Goal: Contribute content: Add original content to the website for others to see

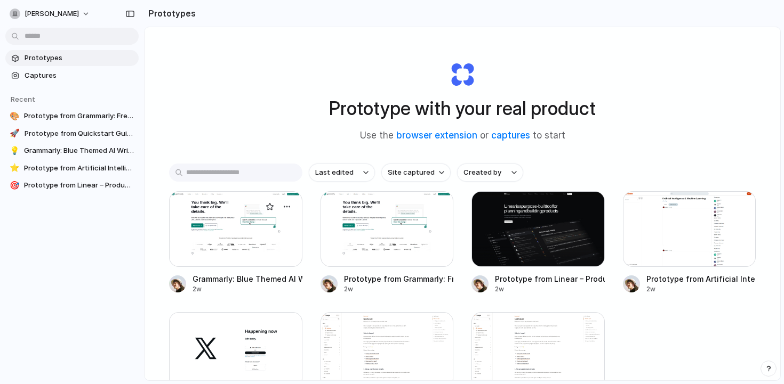
click at [259, 257] on div at bounding box center [235, 229] width 133 height 76
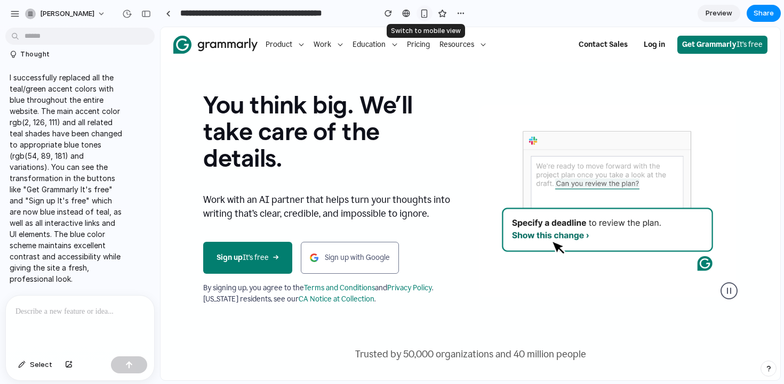
click at [425, 15] on div "button" at bounding box center [424, 13] width 9 height 9
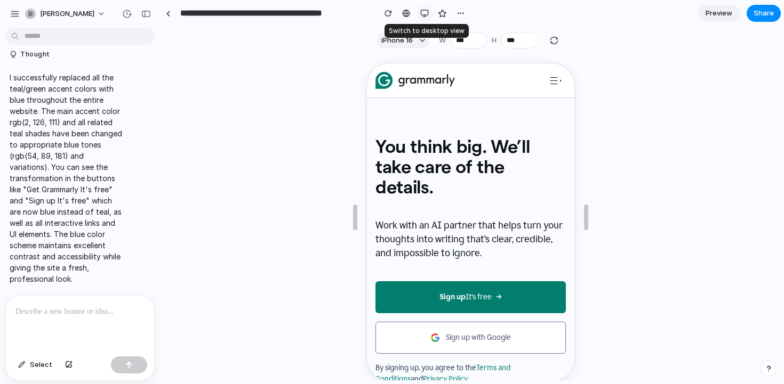
click at [425, 15] on div "button" at bounding box center [424, 13] width 9 height 9
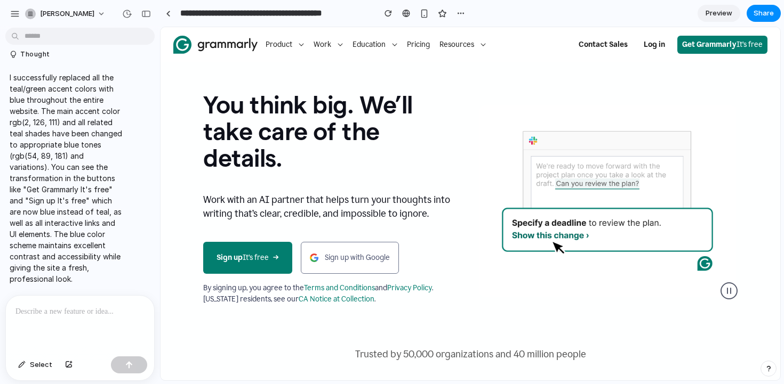
click at [723, 11] on span "Preview" at bounding box center [718, 13] width 27 height 11
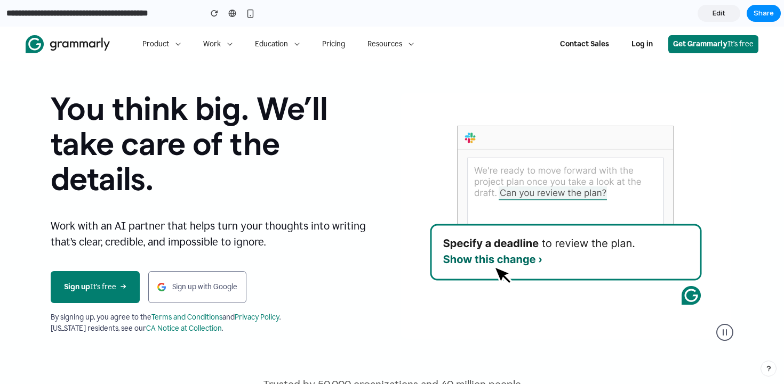
click at [721, 14] on span "Edit" at bounding box center [718, 13] width 13 height 11
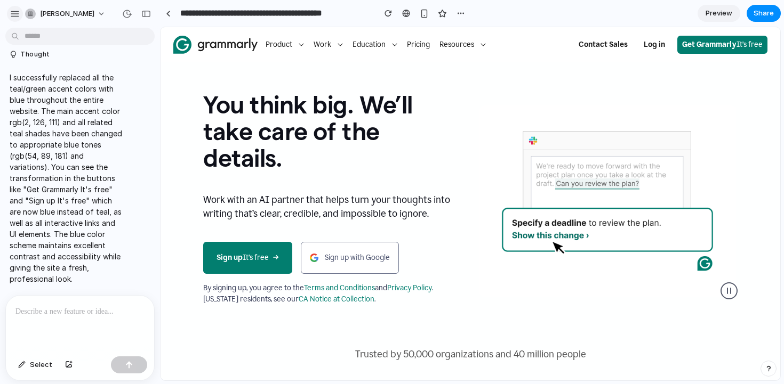
click at [13, 10] on div "button" at bounding box center [15, 14] width 10 height 10
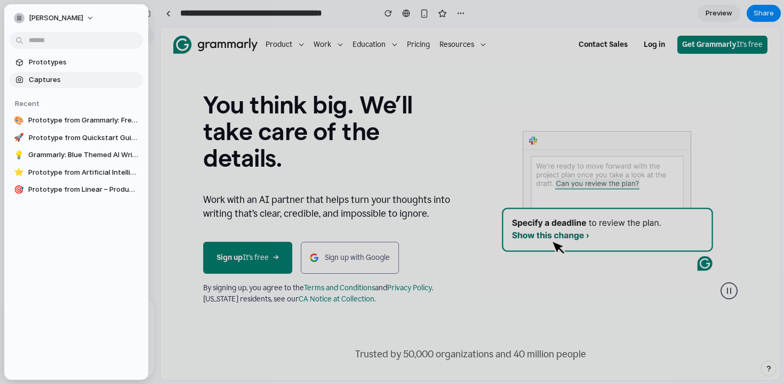
click at [53, 83] on span "Captures" at bounding box center [84, 80] width 110 height 11
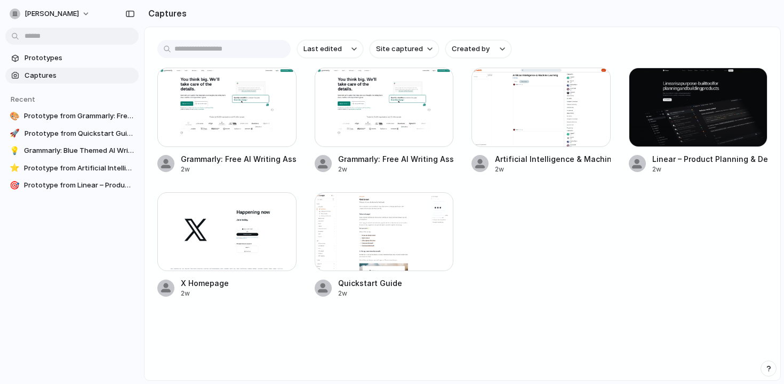
click at [392, 221] on div at bounding box center [384, 231] width 139 height 79
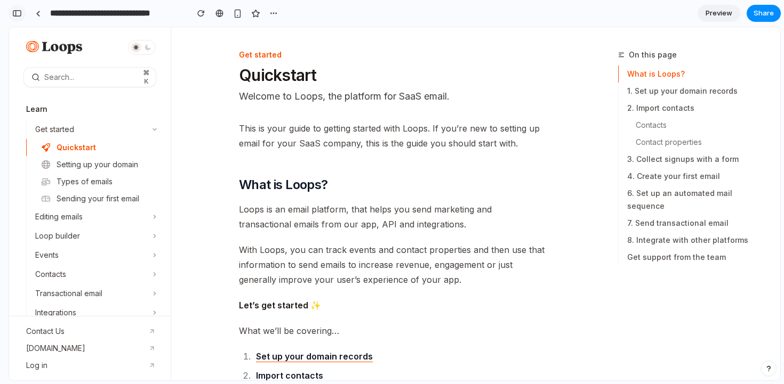
click at [14, 14] on div "button" at bounding box center [17, 13] width 10 height 7
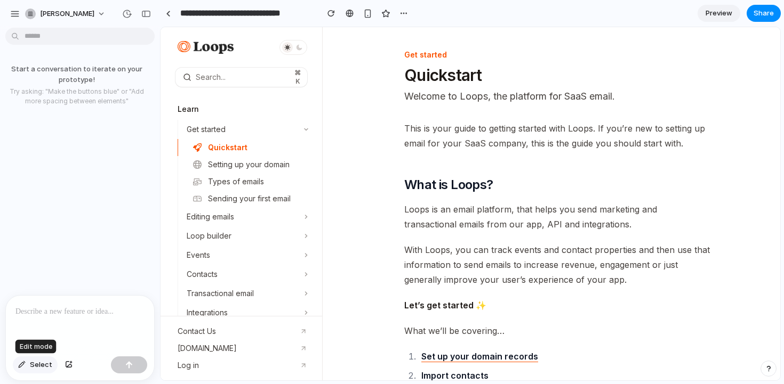
click at [39, 369] on span "Select" at bounding box center [41, 365] width 22 height 11
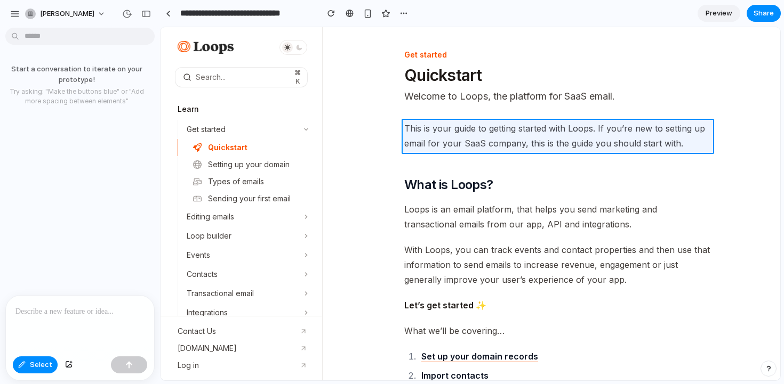
click at [426, 135] on div at bounding box center [470, 204] width 619 height 353
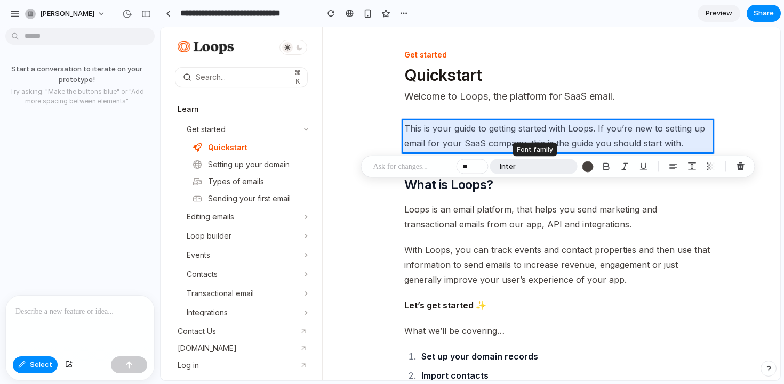
click at [505, 167] on span "Inter" at bounding box center [507, 167] width 16 height 11
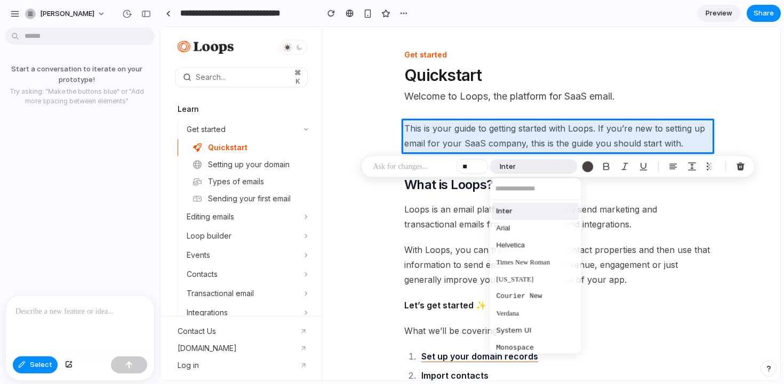
click at [505, 167] on div "Inter Arial Helvetica Times New Roman [US_STATE] Courier New Verdana System UI …" at bounding box center [392, 192] width 784 height 384
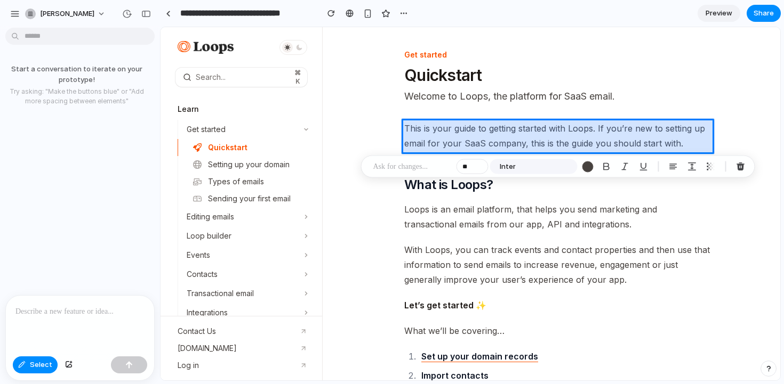
click at [621, 128] on div at bounding box center [470, 204] width 619 height 353
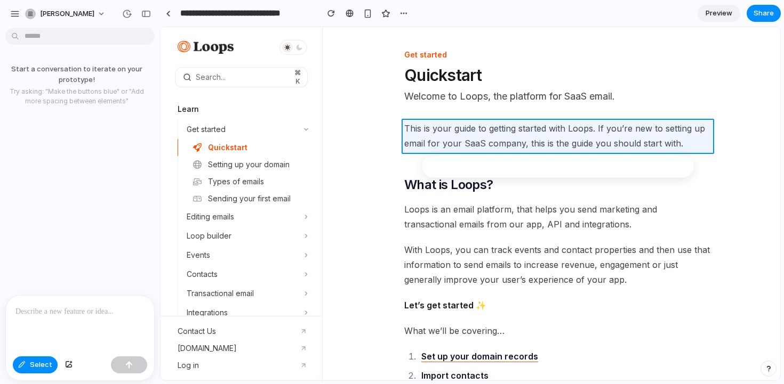
click at [621, 128] on div at bounding box center [470, 204] width 619 height 353
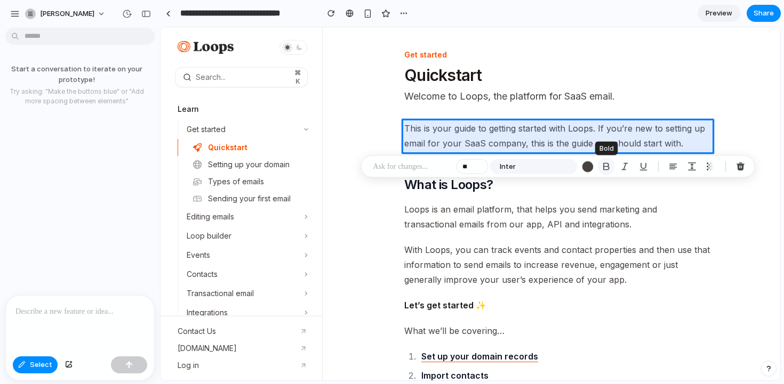
click at [606, 167] on div "button" at bounding box center [606, 167] width 10 height 10
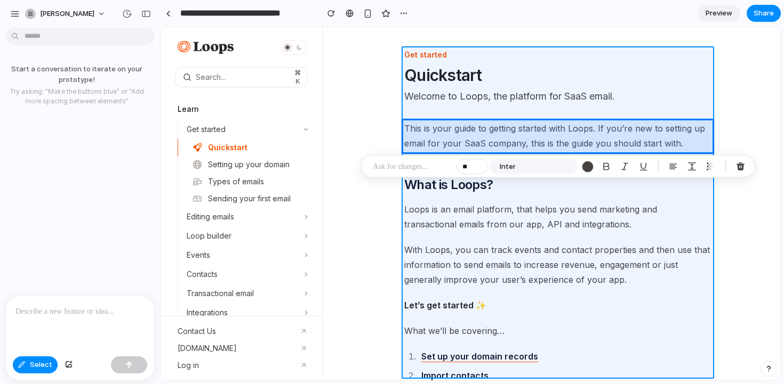
click at [547, 117] on div at bounding box center [470, 204] width 619 height 353
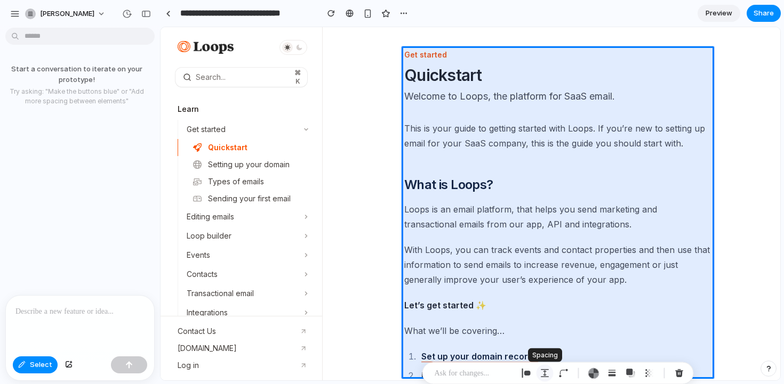
click at [543, 372] on div "button" at bounding box center [545, 374] width 10 height 10
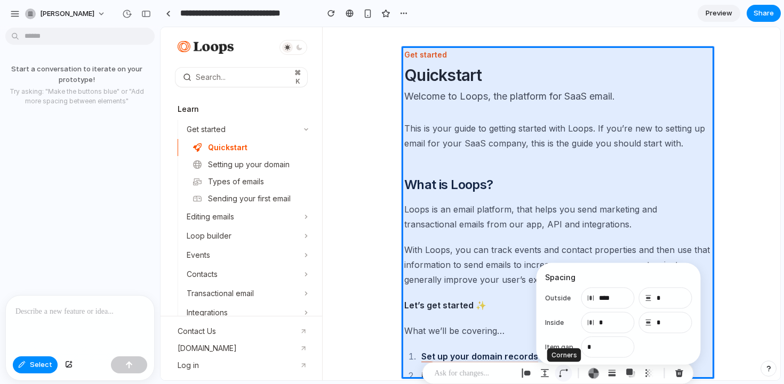
click at [562, 372] on div "button" at bounding box center [564, 374] width 10 height 10
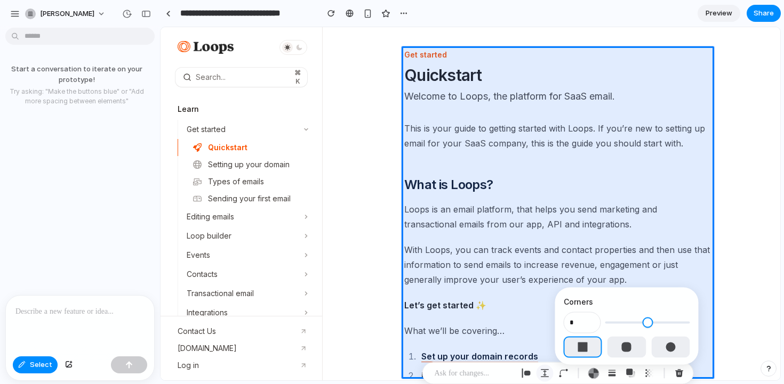
click at [546, 372] on div "button" at bounding box center [545, 374] width 10 height 10
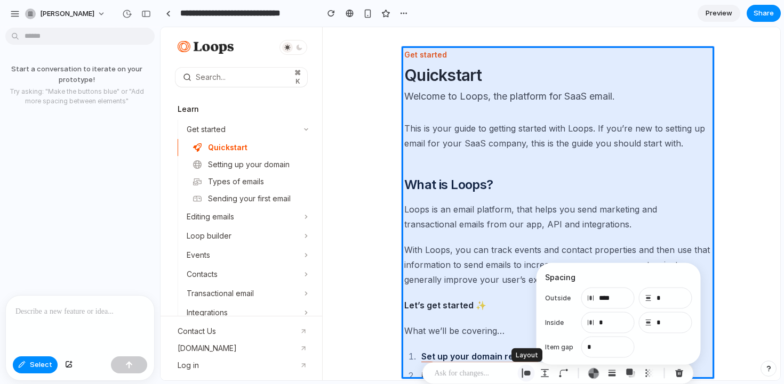
click at [526, 372] on div "button" at bounding box center [526, 374] width 10 height 10
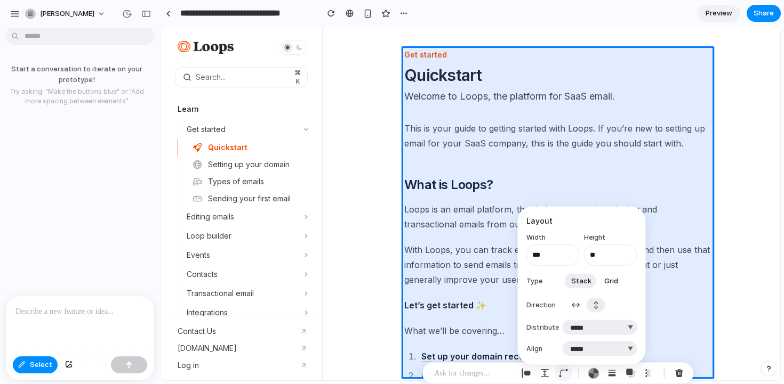
click at [569, 373] on button "button" at bounding box center [563, 373] width 17 height 17
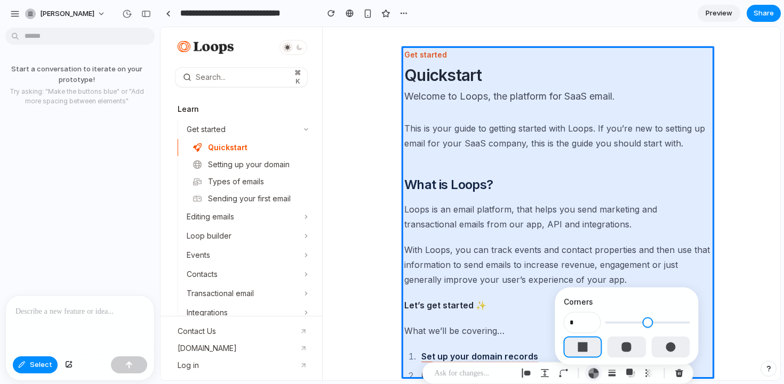
click at [589, 372] on div "button" at bounding box center [592, 373] width 11 height 11
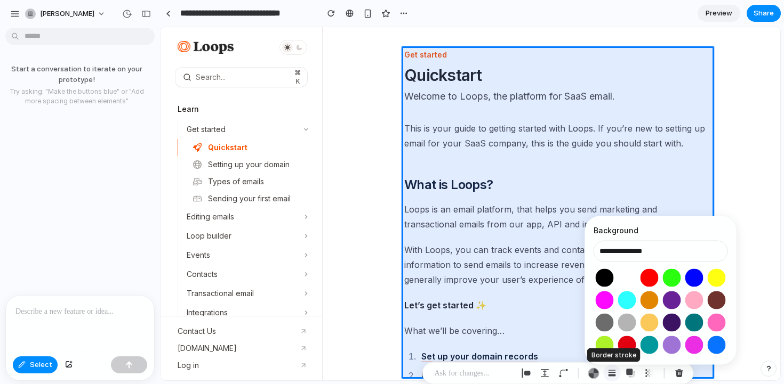
click at [612, 372] on div "button" at bounding box center [612, 374] width 10 height 10
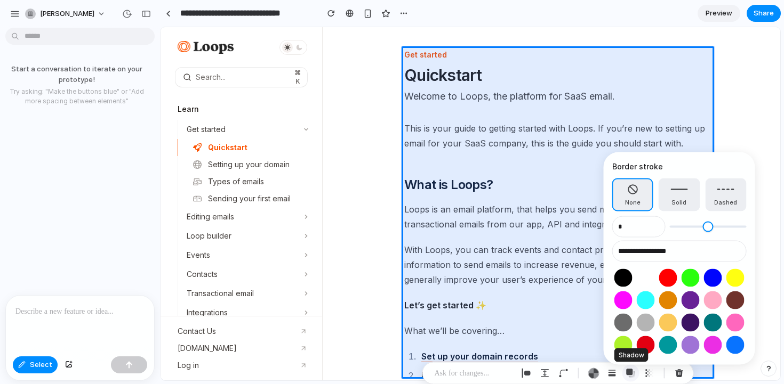
click at [634, 369] on div "button" at bounding box center [631, 374] width 10 height 10
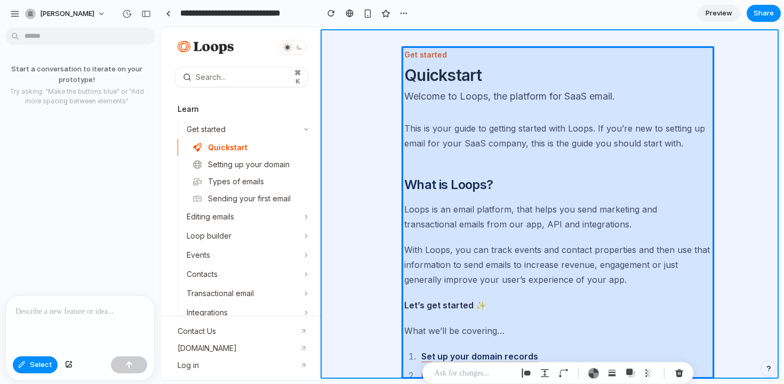
click at [719, 108] on div at bounding box center [470, 204] width 619 height 353
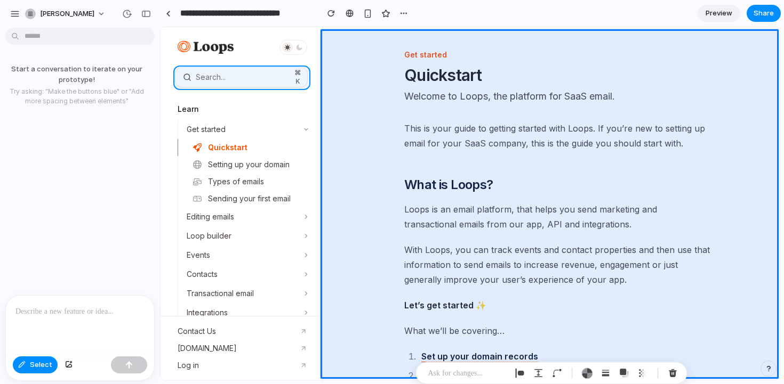
click at [253, 80] on div at bounding box center [470, 204] width 619 height 353
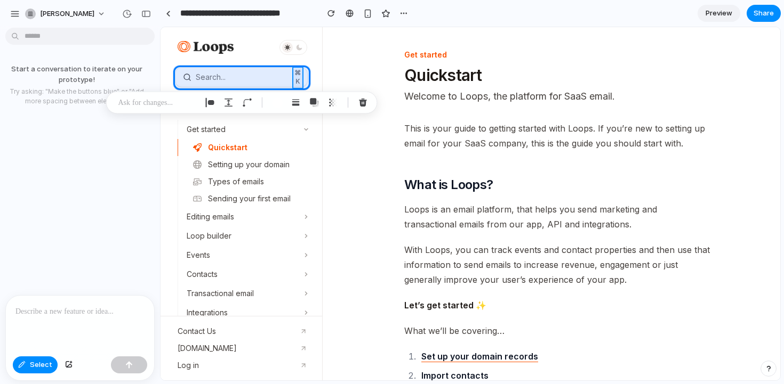
click at [299, 74] on div at bounding box center [470, 204] width 619 height 353
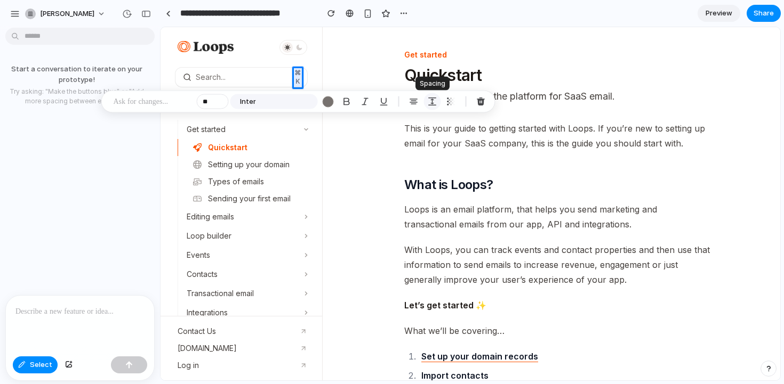
click at [430, 101] on div "button" at bounding box center [433, 102] width 10 height 10
click at [412, 101] on div "button" at bounding box center [414, 102] width 10 height 10
click at [413, 101] on div "button" at bounding box center [414, 102] width 10 height 10
click at [413, 102] on div "button" at bounding box center [414, 102] width 10 height 10
click at [429, 102] on div "button" at bounding box center [433, 102] width 10 height 10
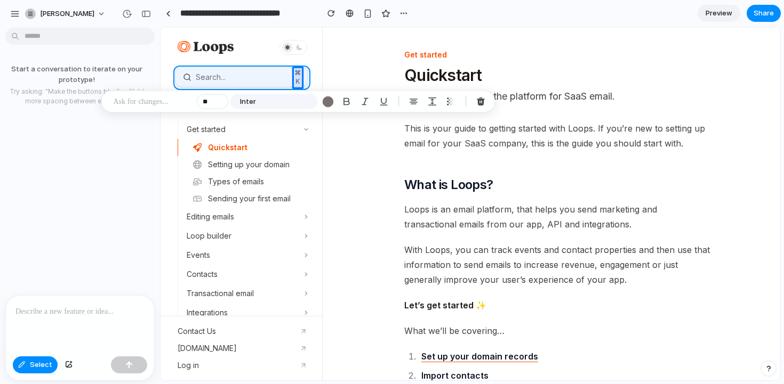
click at [304, 74] on div at bounding box center [470, 204] width 619 height 353
type input "**"
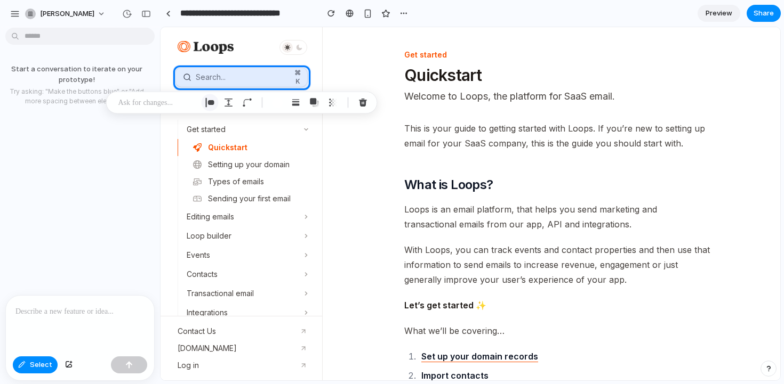
click at [211, 100] on div "button" at bounding box center [210, 103] width 10 height 10
select select "**********"
select select "******"
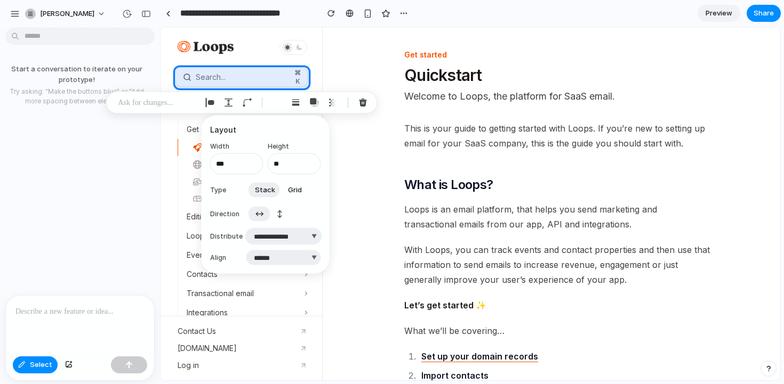
click at [278, 239] on select "**********" at bounding box center [283, 236] width 75 height 15
drag, startPoint x: 229, startPoint y: 235, endPoint x: 276, endPoint y: 250, distance: 49.4
click at [276, 251] on select "***** ****** *** *******" at bounding box center [283, 258] width 75 height 15
click at [434, 79] on div at bounding box center [470, 204] width 619 height 353
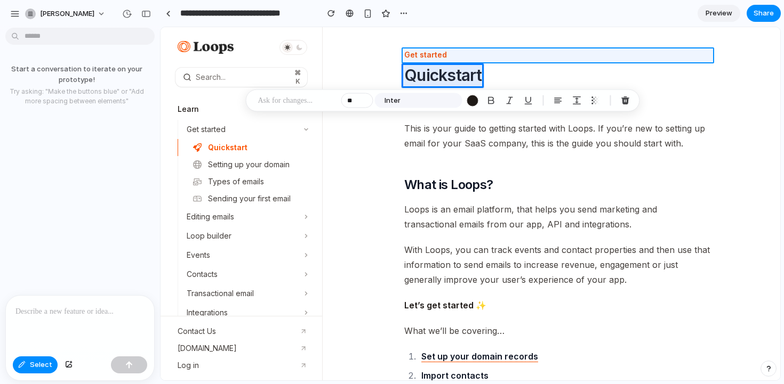
click at [426, 55] on div at bounding box center [470, 204] width 619 height 353
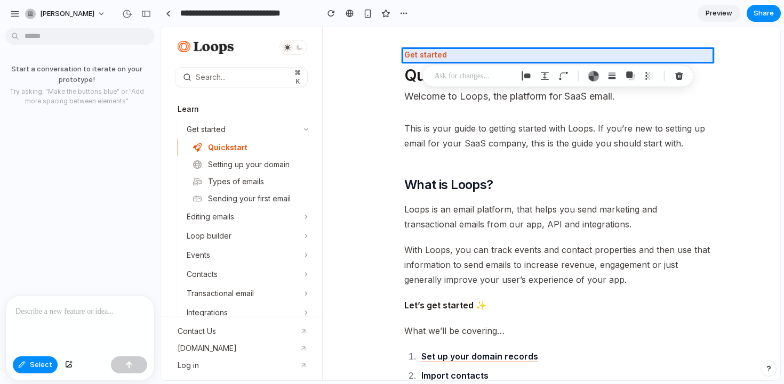
click at [452, 76] on p at bounding box center [473, 76] width 79 height 13
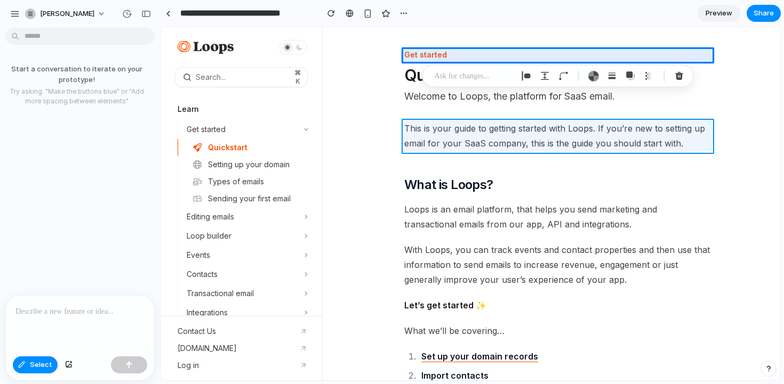
click at [452, 134] on div at bounding box center [470, 204] width 619 height 353
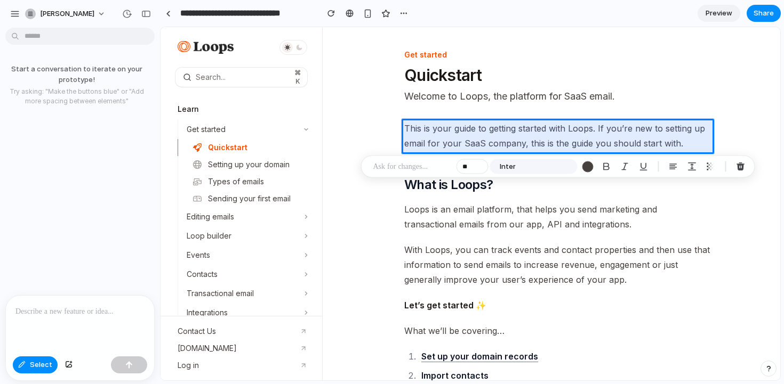
click at [421, 167] on p at bounding box center [412, 166] width 79 height 13
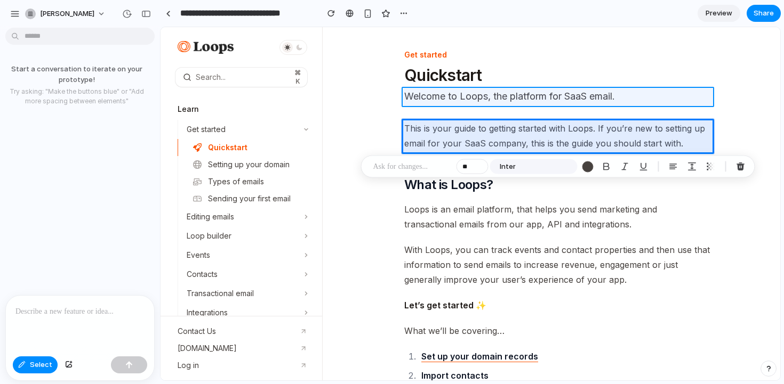
click at [436, 97] on div at bounding box center [470, 204] width 619 height 353
type input "**"
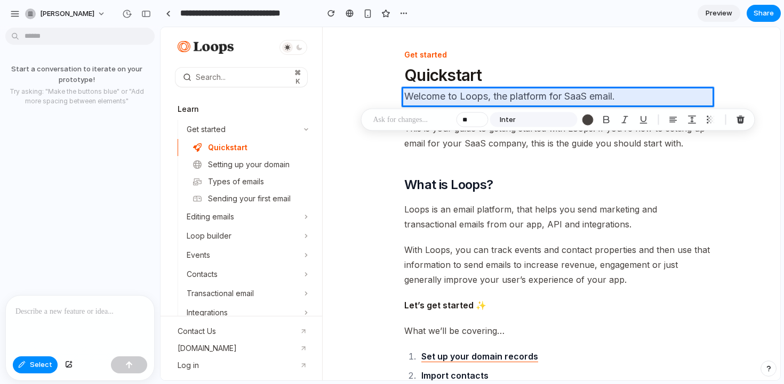
click at [423, 124] on p at bounding box center [412, 120] width 79 height 13
click at [463, 69] on div at bounding box center [470, 204] width 619 height 353
type input "**"
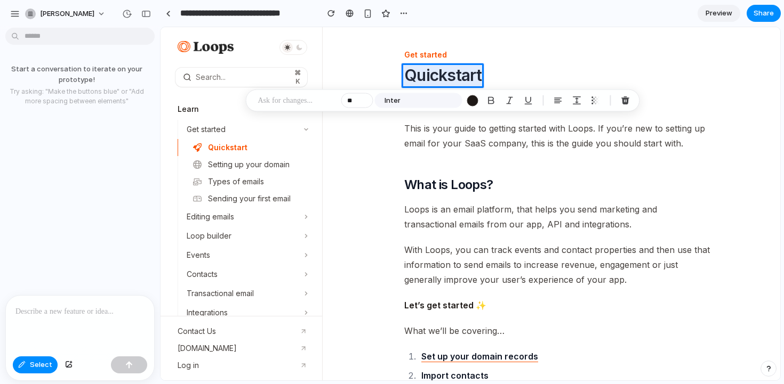
click at [285, 96] on p at bounding box center [297, 100] width 79 height 13
click at [31, 364] on span "Select" at bounding box center [41, 365] width 22 height 11
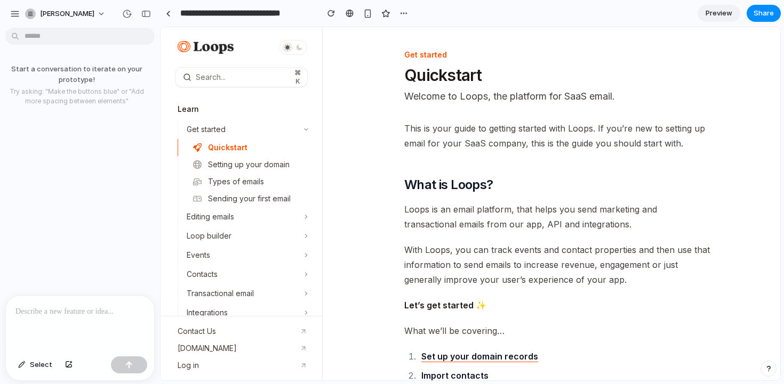
click at [450, 93] on p "Welcome to Loops, the platform for SaaS email." at bounding box center [557, 96] width 307 height 15
click at [69, 361] on button "button" at bounding box center [69, 365] width 18 height 17
